Goal: Task Accomplishment & Management: Complete application form

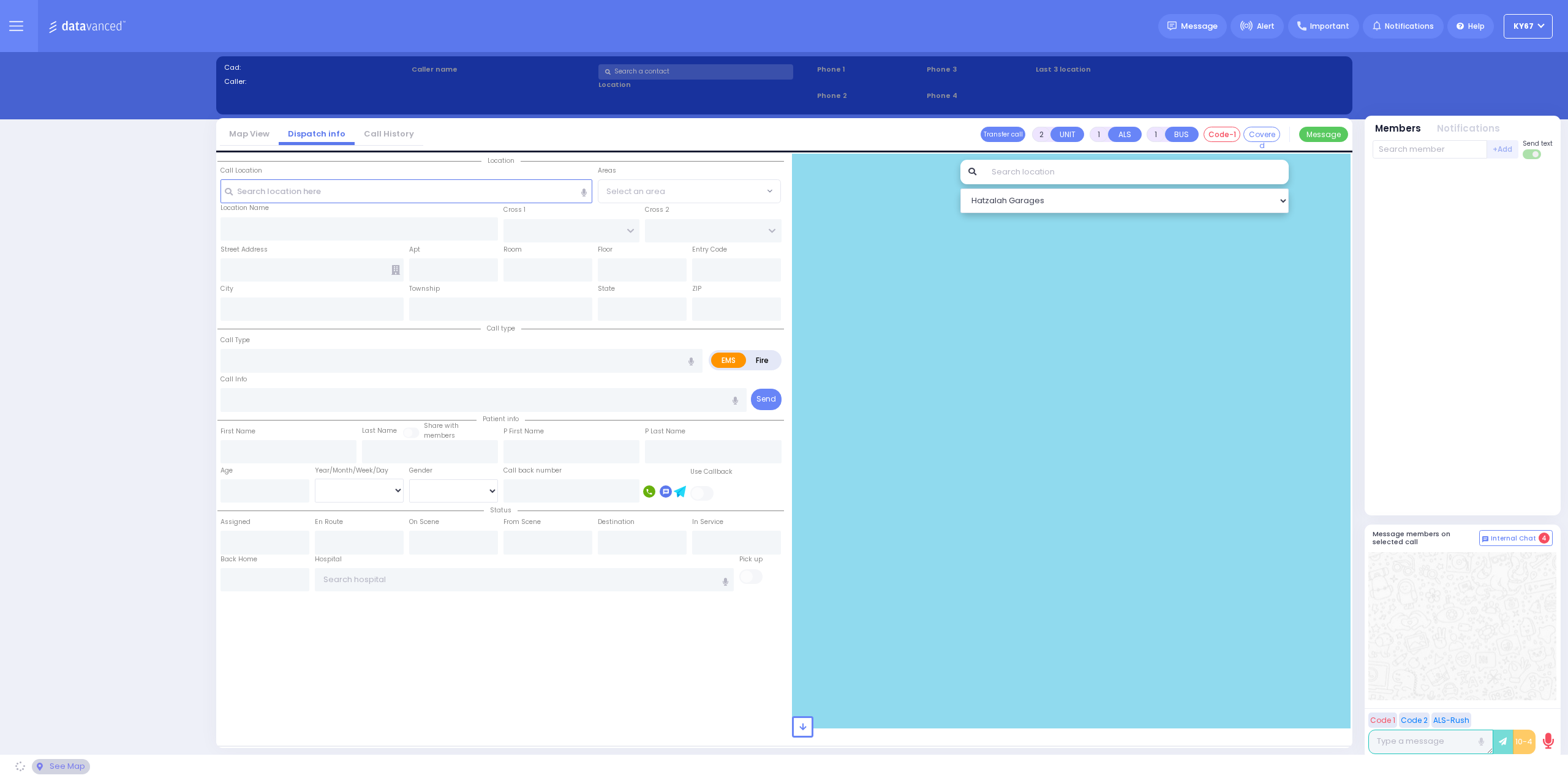
select select "9"
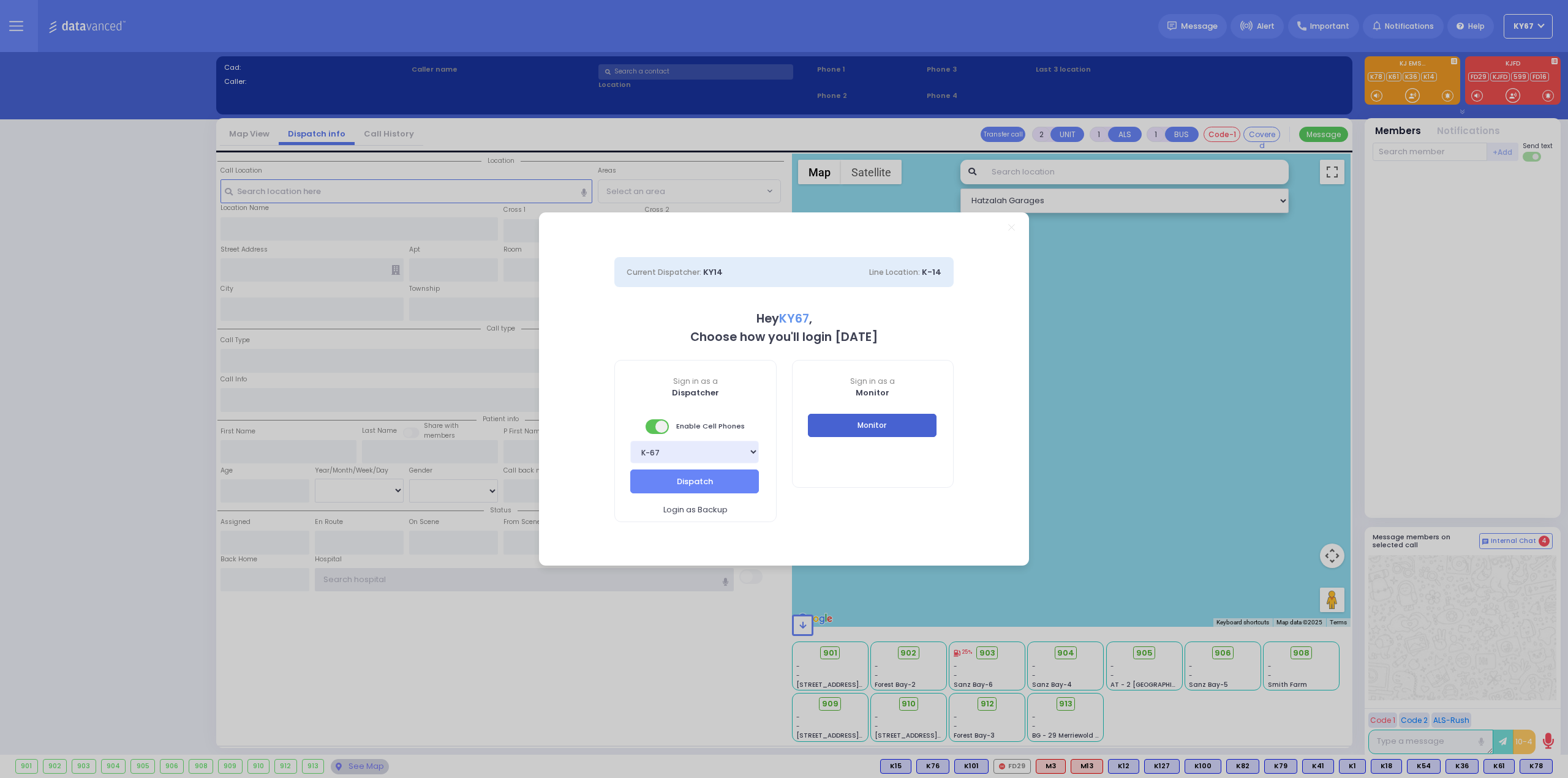
type input "Ky67"
click at [847, 422] on button "Monitor" at bounding box center [872, 425] width 129 height 23
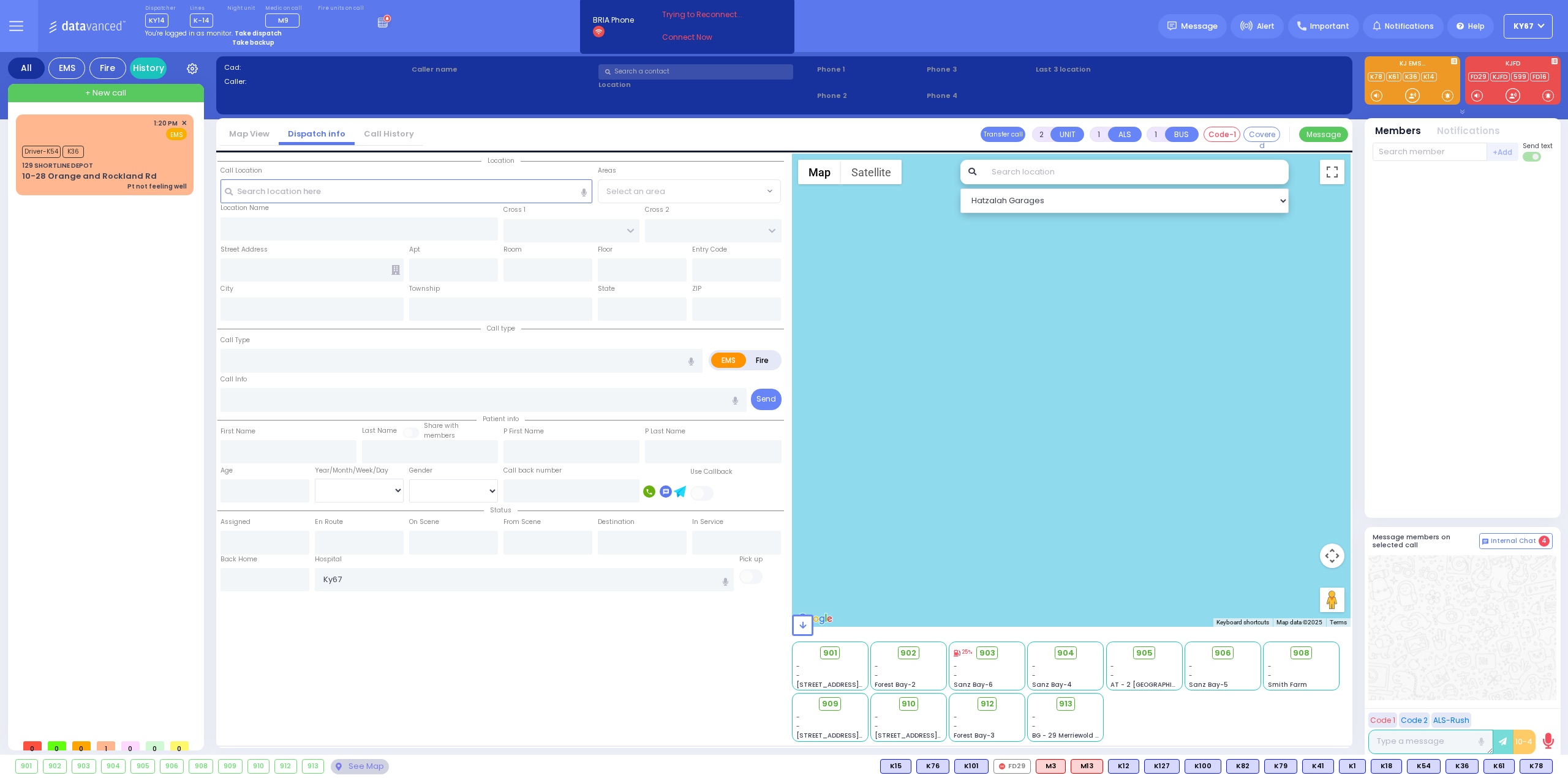
click at [10, 26] on icon at bounding box center [16, 26] width 14 height 14
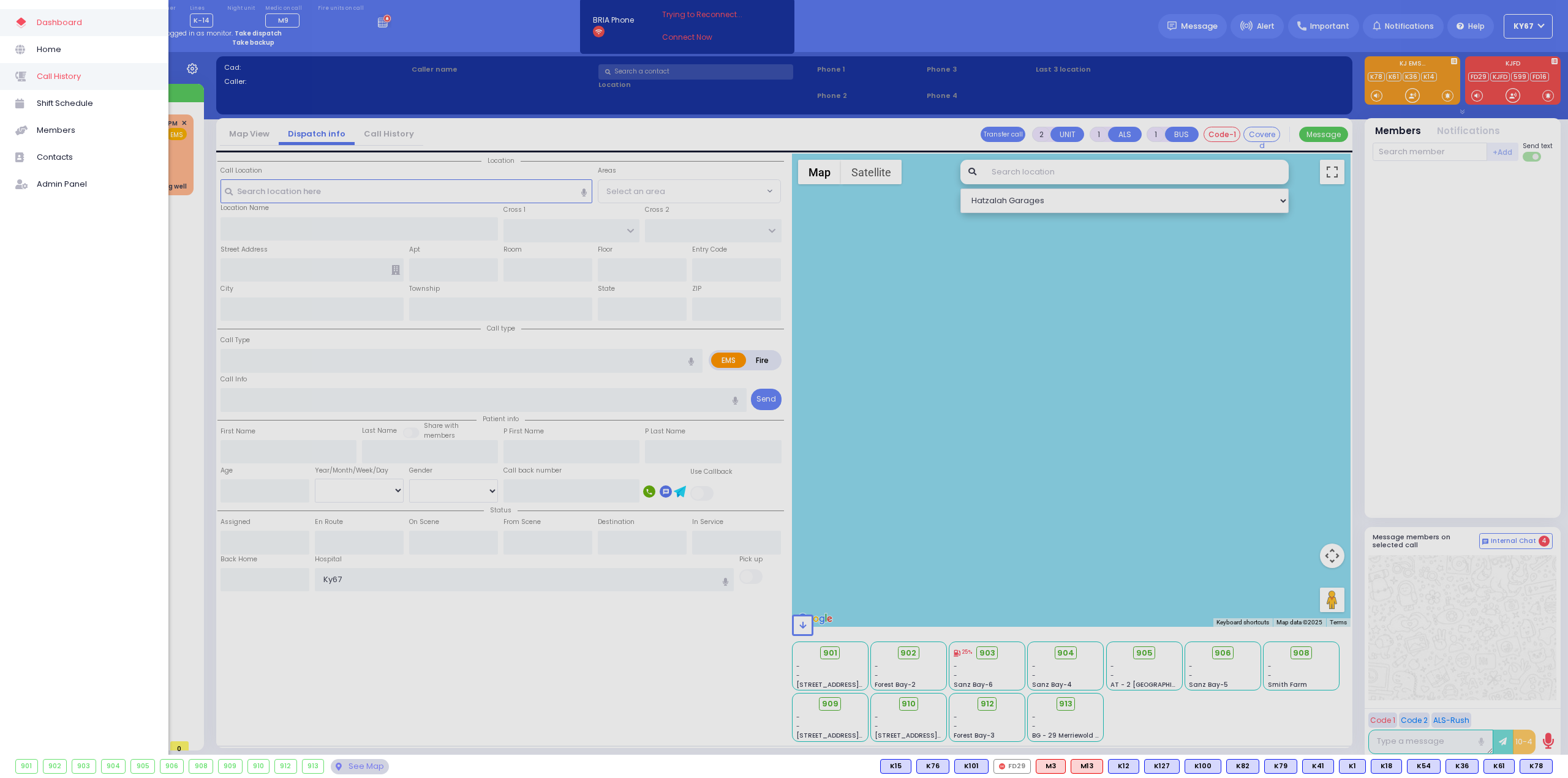
click at [74, 75] on span "Call History" at bounding box center [94, 76] width 116 height 16
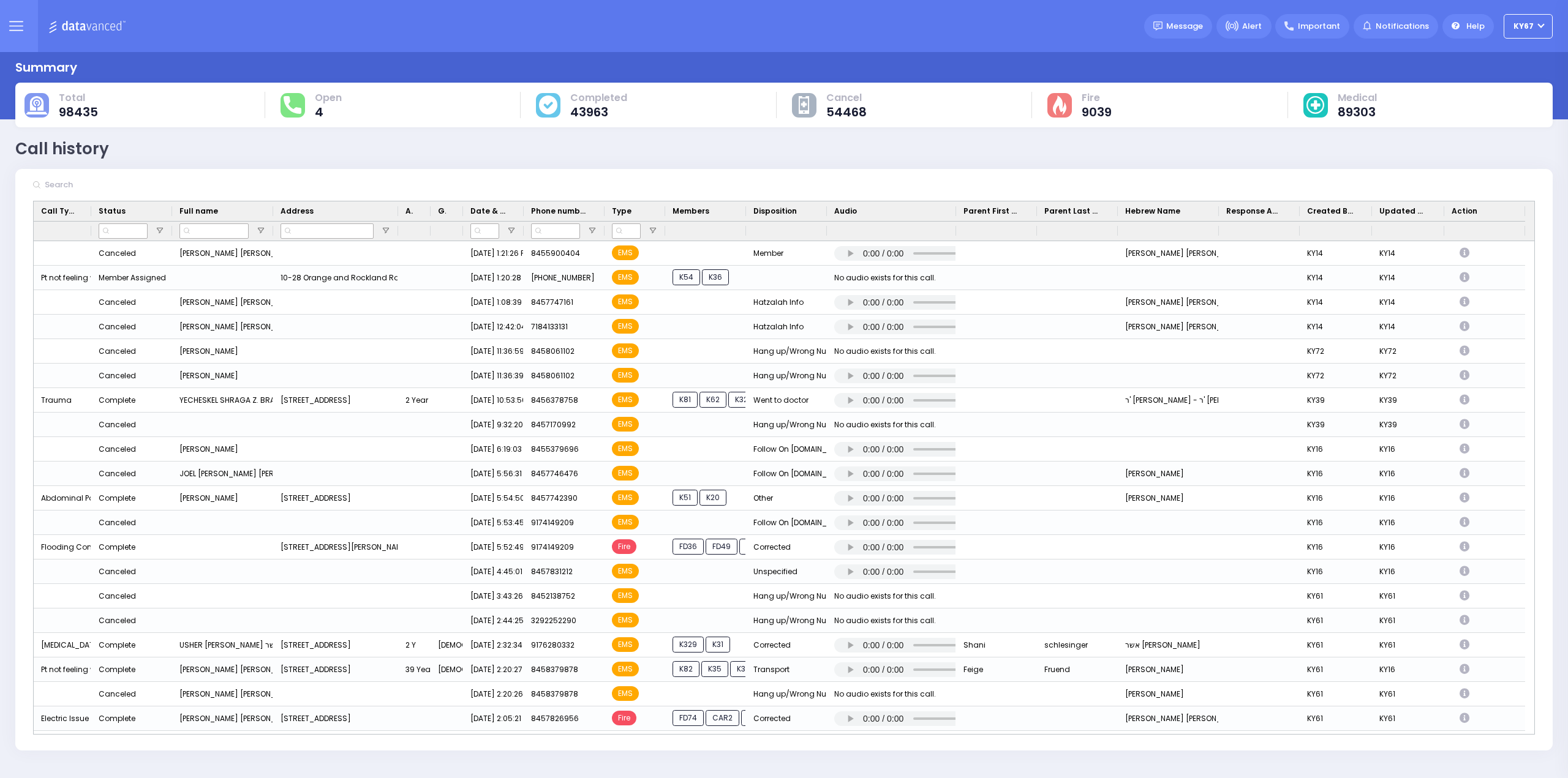
click at [0, 19] on button at bounding box center [16, 26] width 44 height 52
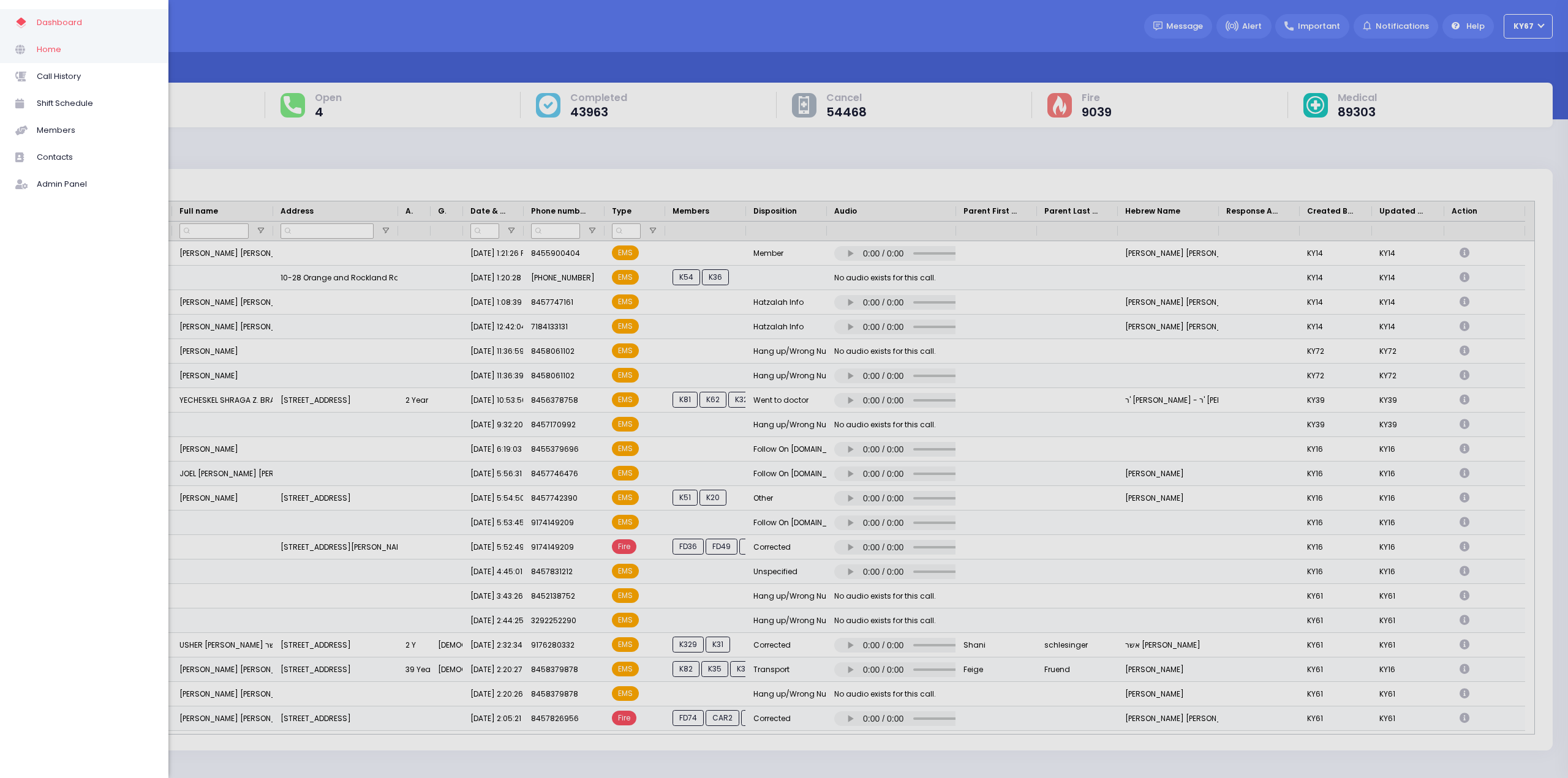
click at [46, 50] on span "Home" at bounding box center [94, 49] width 116 height 16
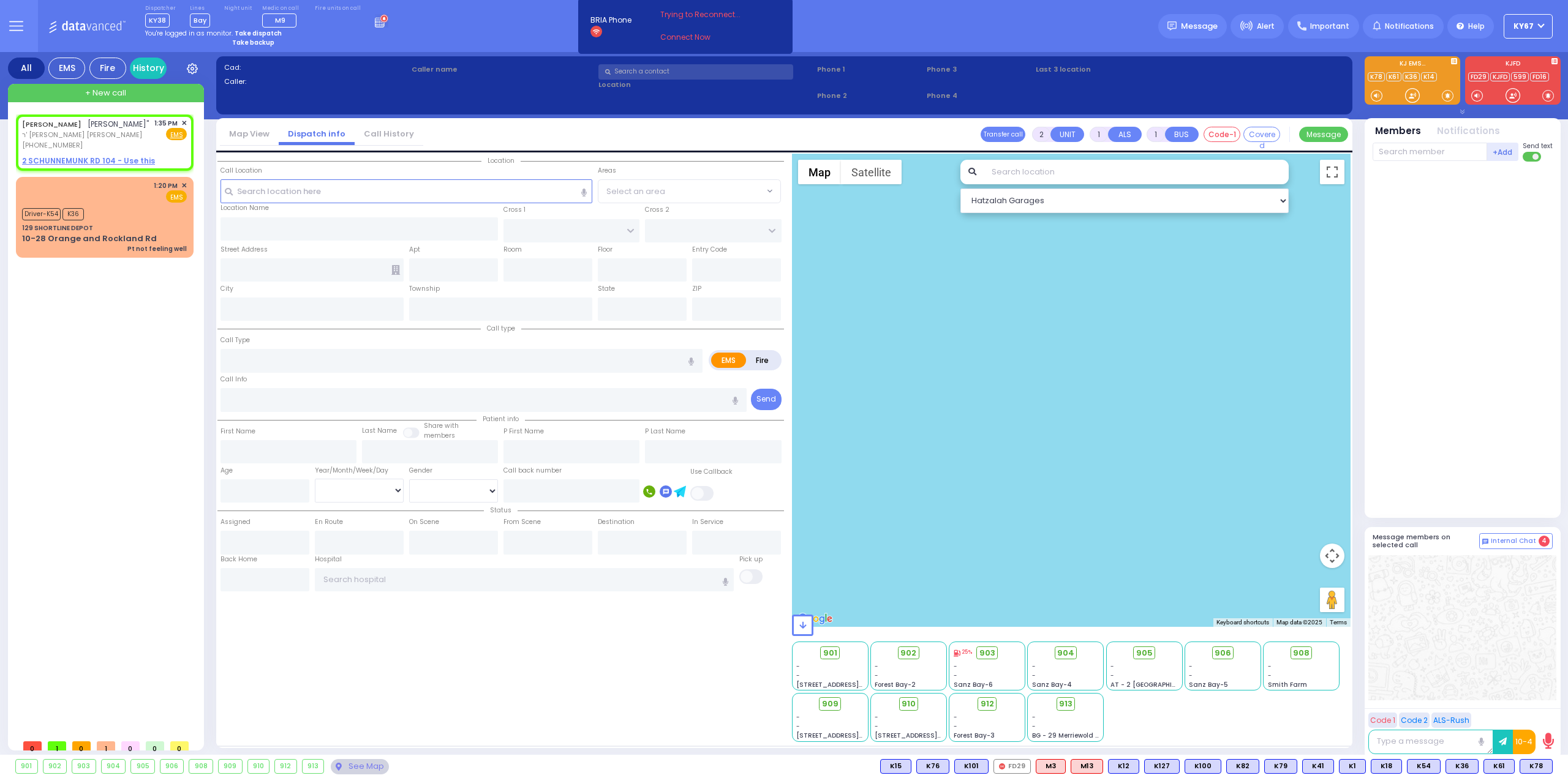
select select
radio input "true"
type input "[PERSON_NAME]"
type input "KATZ"
select select
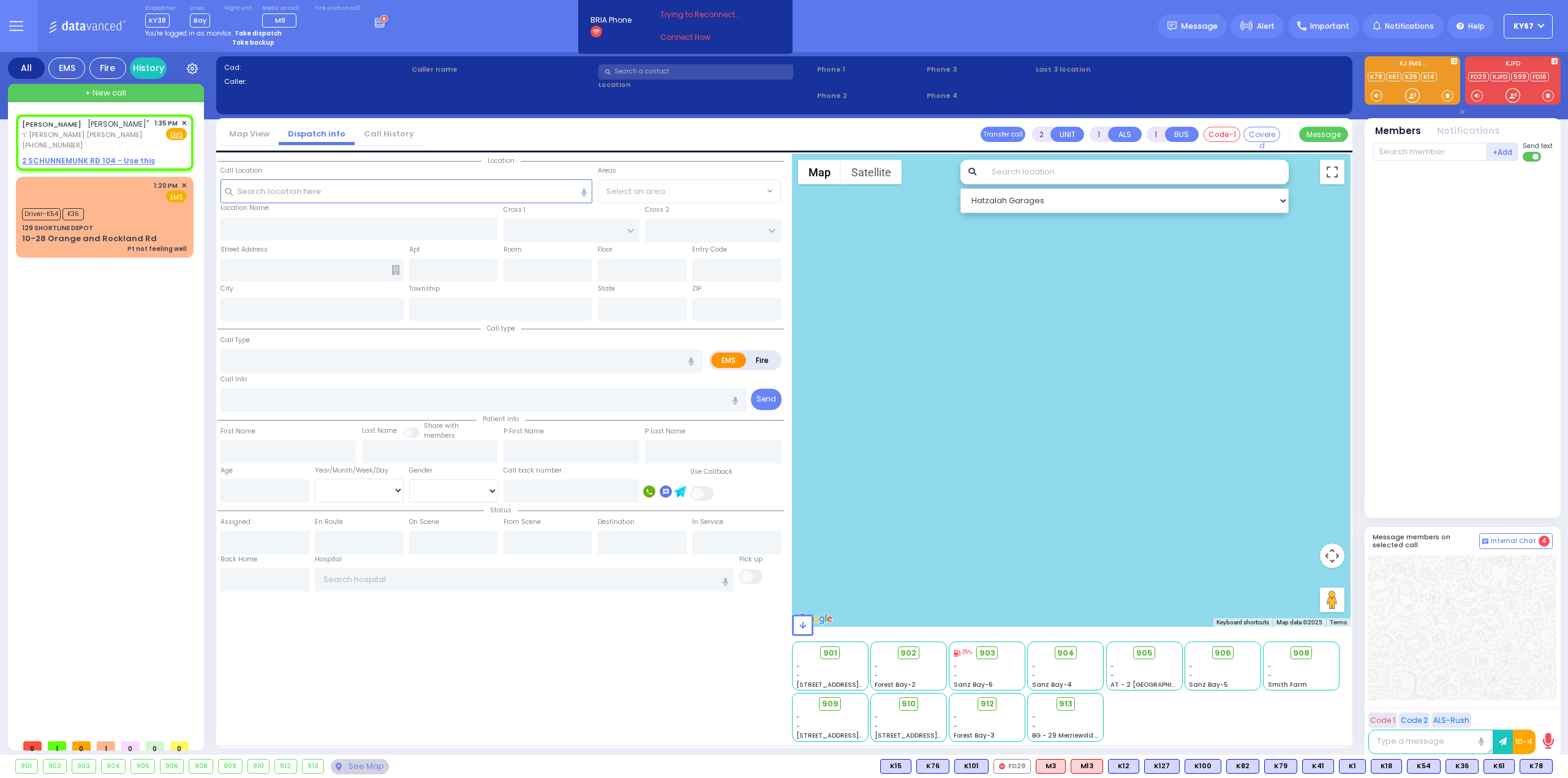
type input "13:35"
select select "Hatzalah Garages"
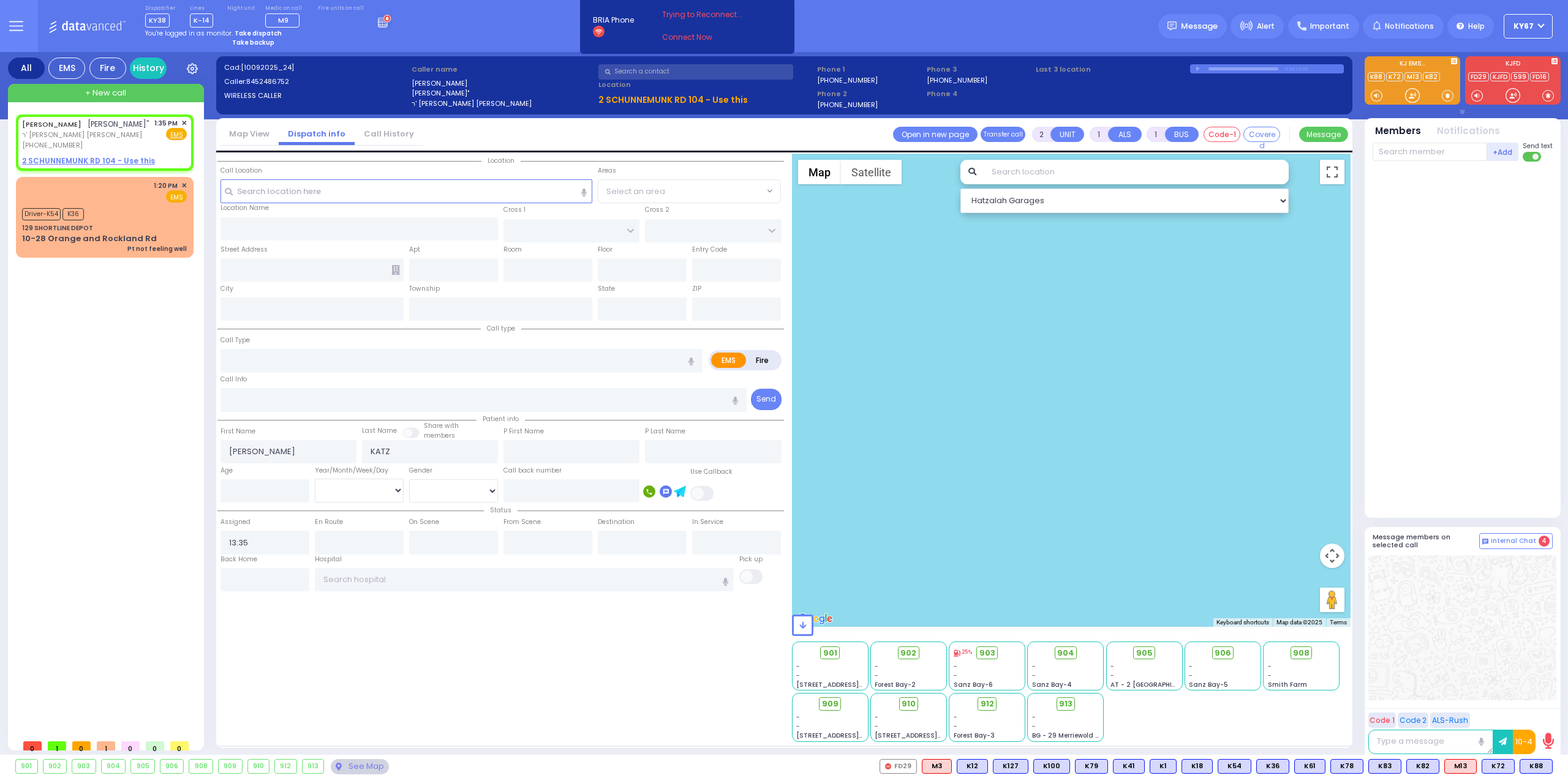
select select
radio input "true"
select select
select select "Hatzalah Garages"
select select
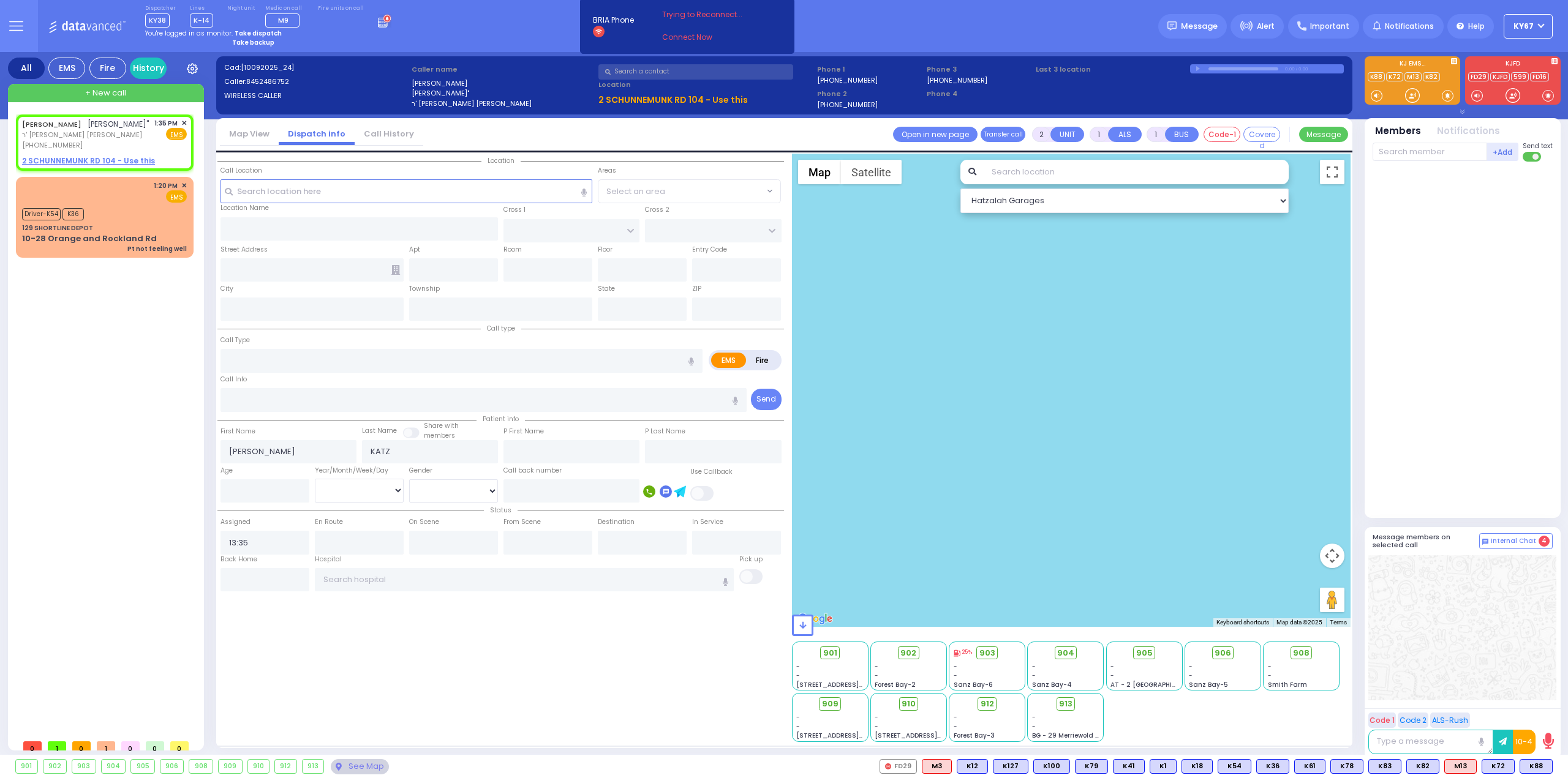
type input "missing child"
radio input "true"
select select
select select "Hatzalah Garages"
select select
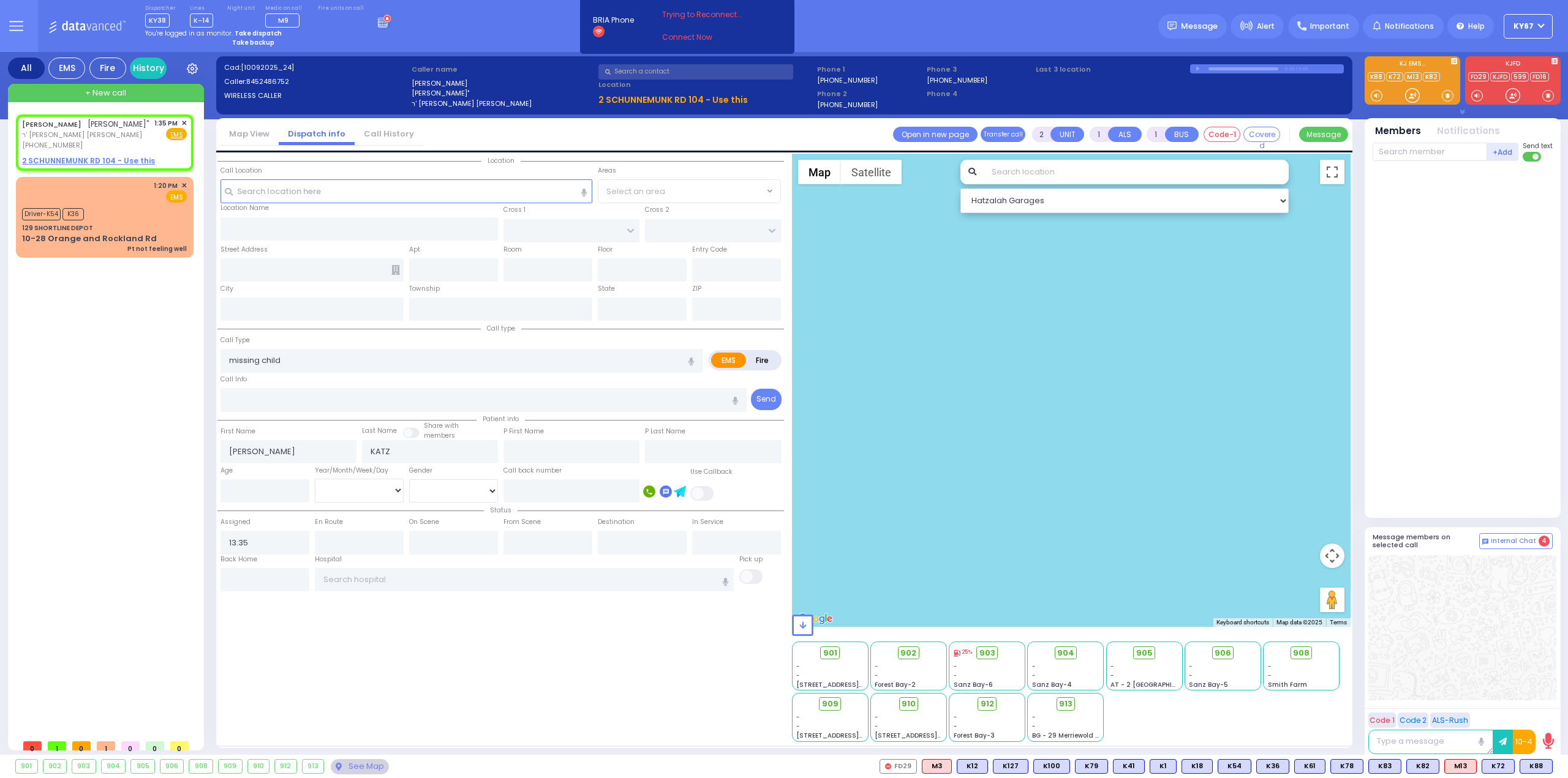
radio input "true"
type input "3"
select select
select select "Hatzalah Garages"
select select
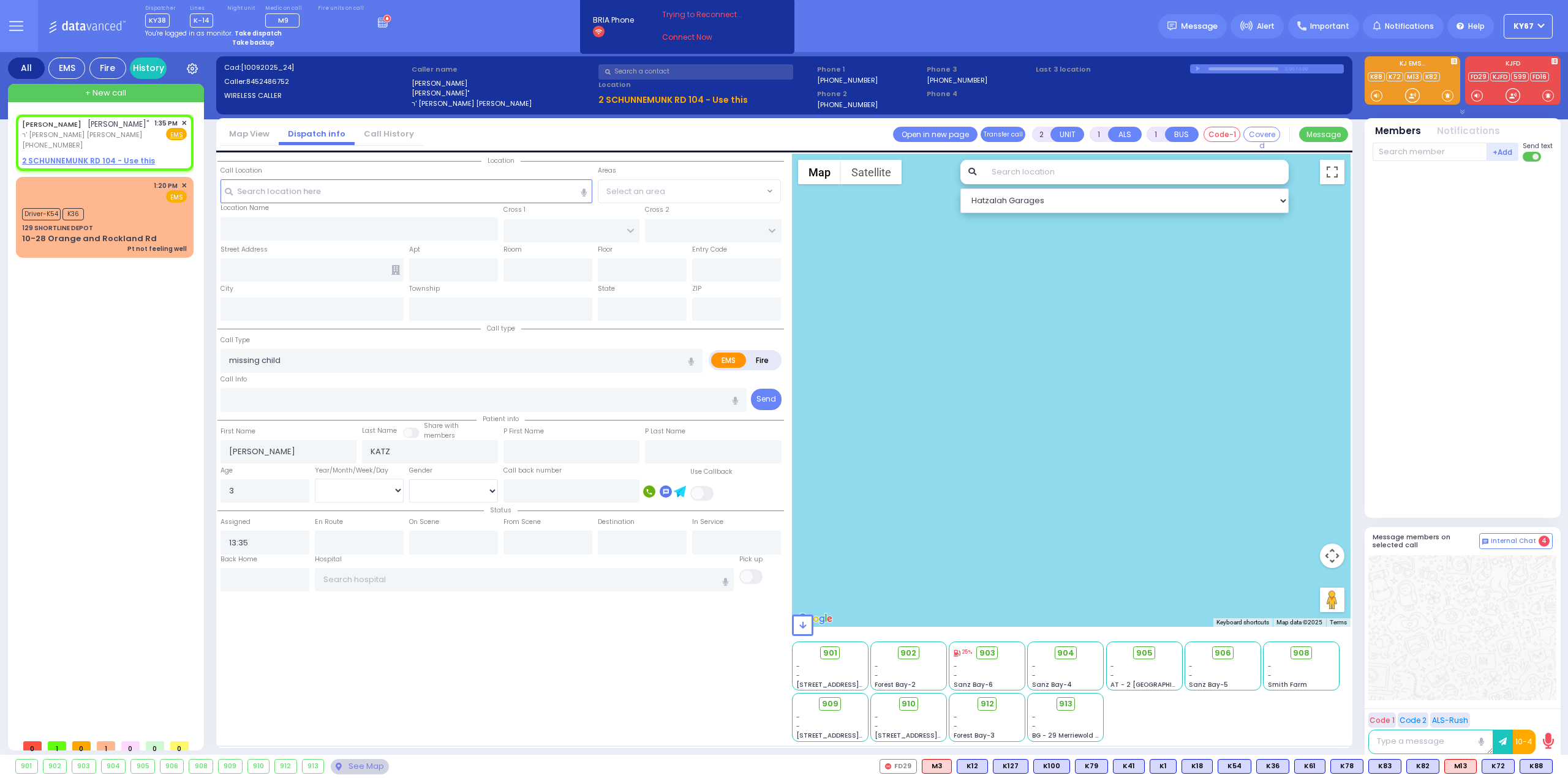
radio input "true"
select select "Year"
select select "Hatzalah Garages"
select select
radio input "true"
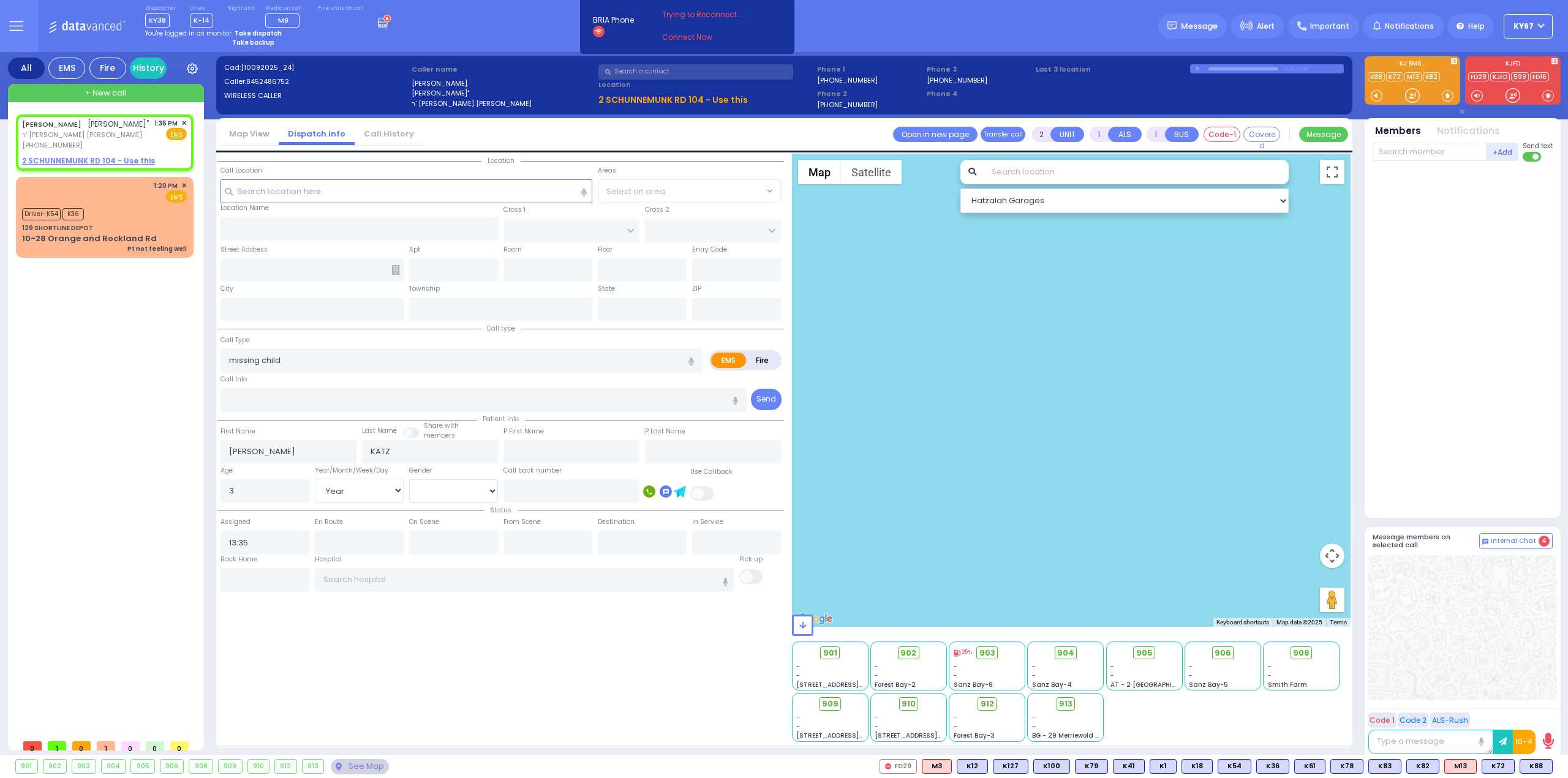
select select "Year"
select select "[DEMOGRAPHIC_DATA]"
select select "Hatzalah Garages"
